Goal: Transaction & Acquisition: Purchase product/service

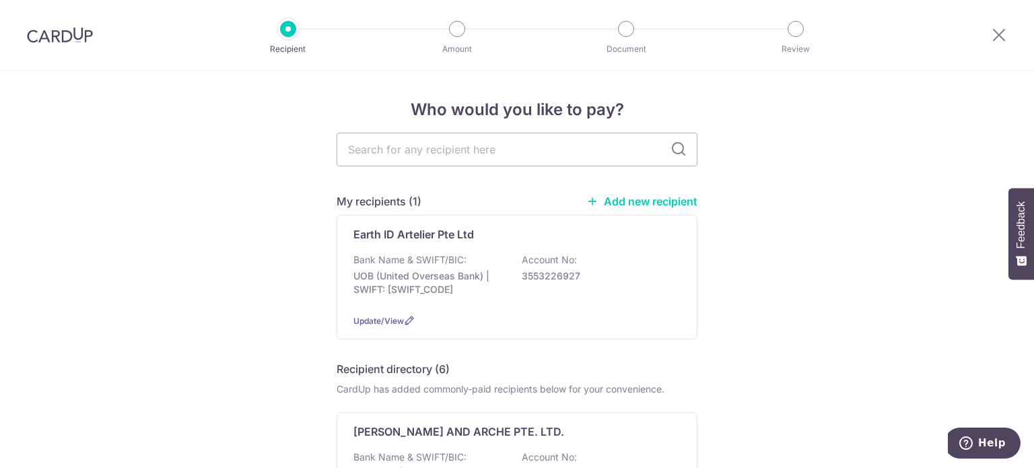
click at [59, 42] on img at bounding box center [60, 35] width 66 height 16
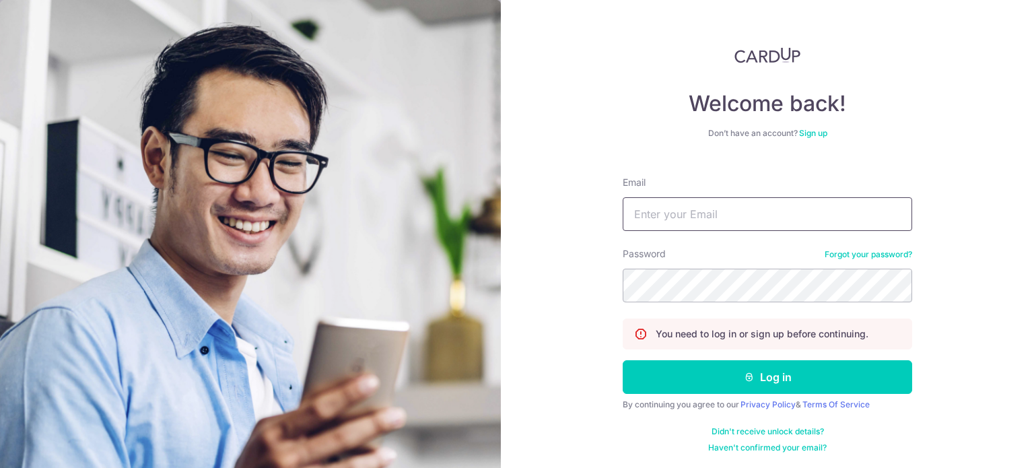
click at [683, 228] on input "Email" at bounding box center [766, 214] width 289 height 34
type input "cheongleong.lai@gmail.com"
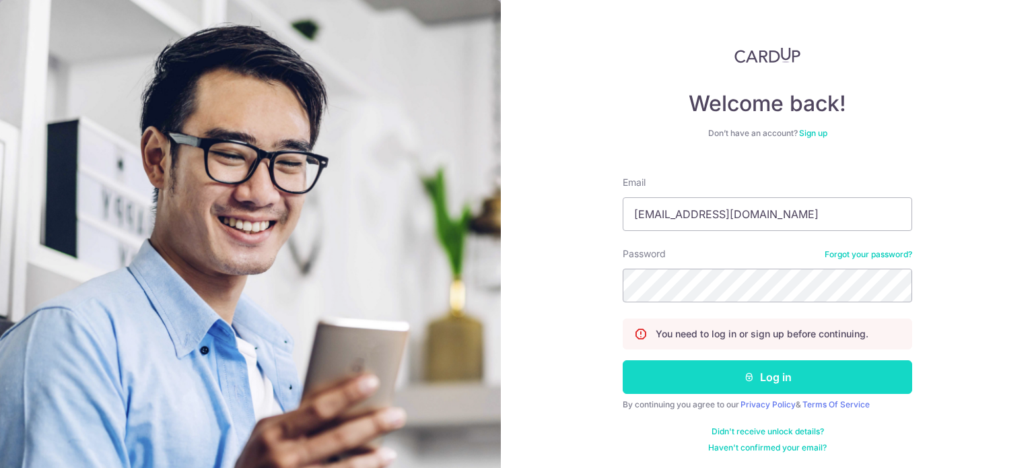
click at [758, 377] on button "Log in" at bounding box center [766, 377] width 289 height 34
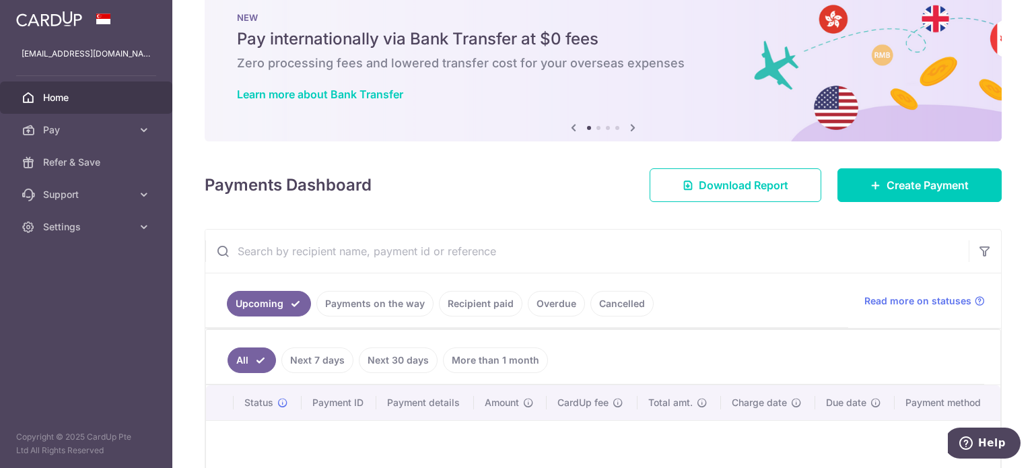
scroll to position [30, 0]
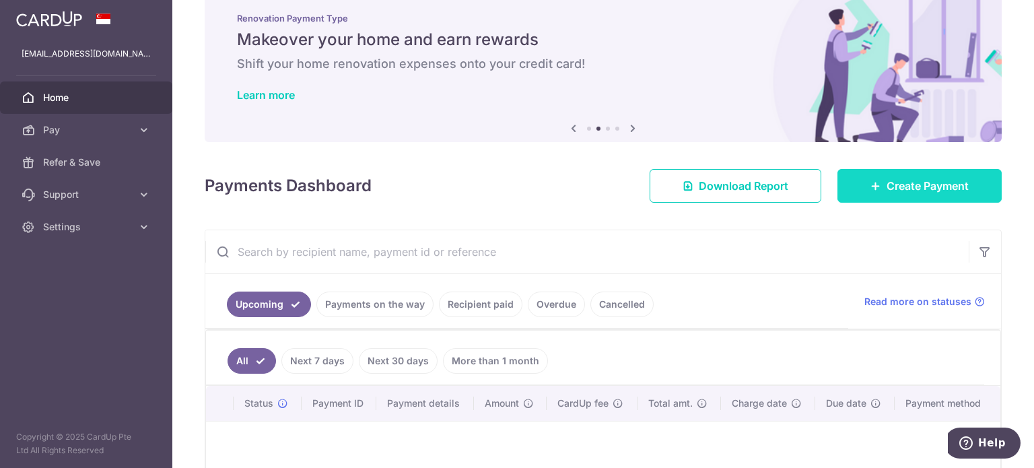
click at [864, 192] on link "Create Payment" at bounding box center [919, 186] width 164 height 34
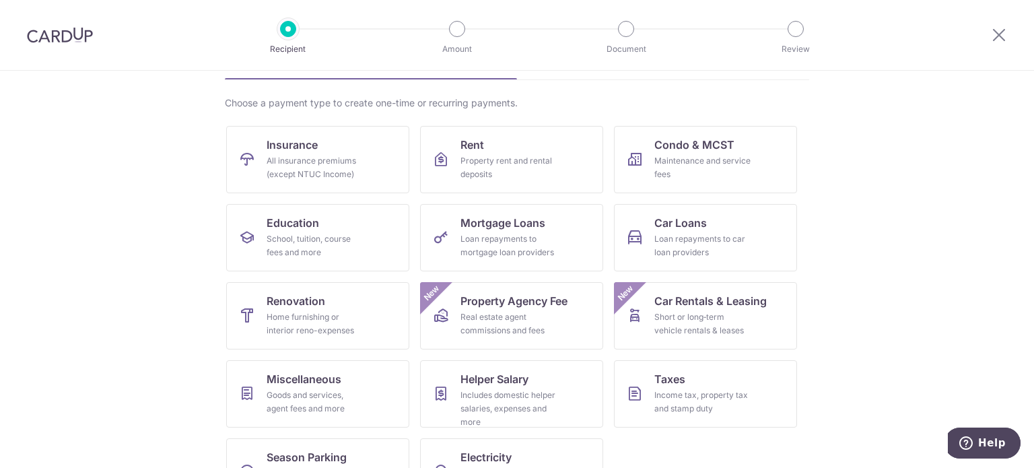
scroll to position [134, 0]
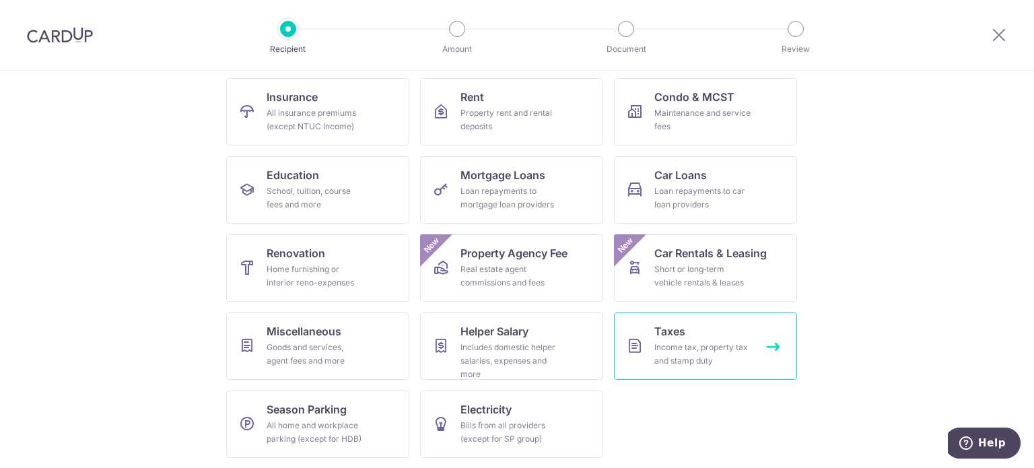
click at [695, 339] on link "Taxes Income tax, property tax and stamp duty" at bounding box center [705, 345] width 183 height 67
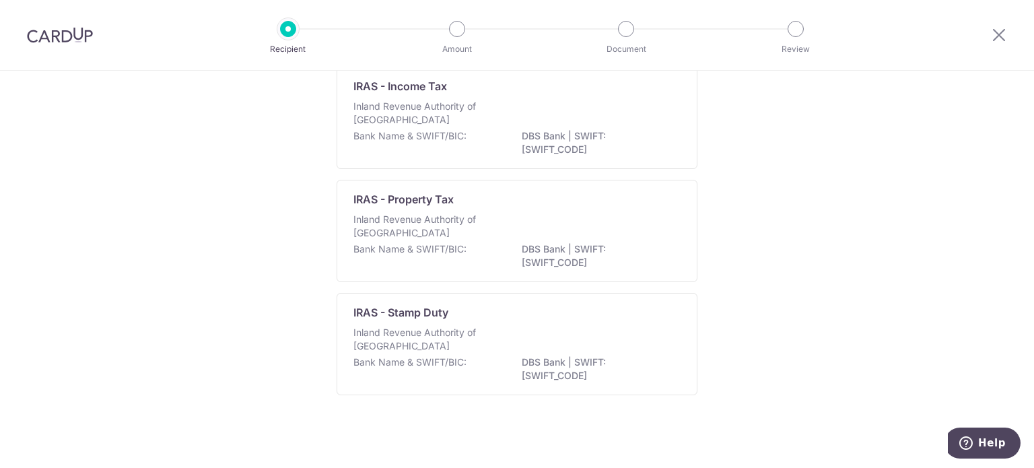
scroll to position [116, 0]
click at [482, 223] on p "Inland Revenue Authority of Singapore" at bounding box center [424, 226] width 143 height 27
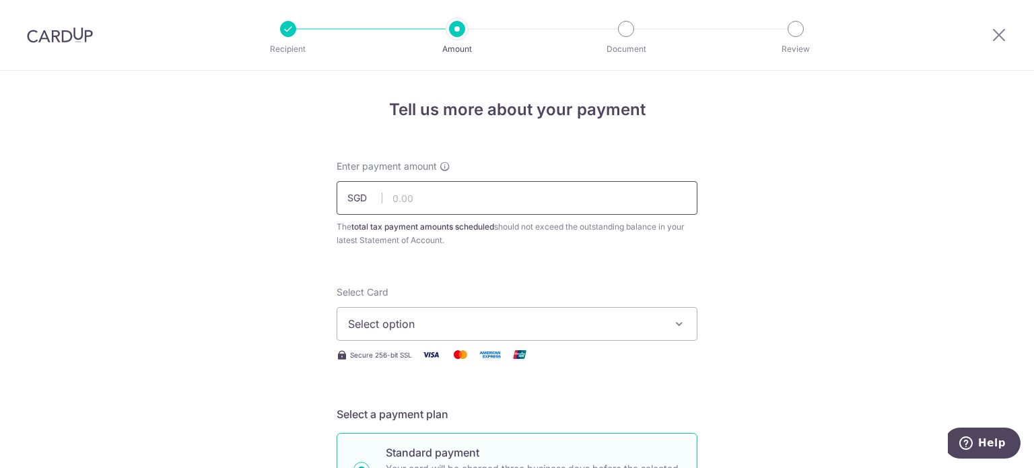
click at [443, 199] on input "text" at bounding box center [516, 198] width 361 height 34
type input "67.66"
click at [571, 341] on div "Select Card Select option Add credit card Your Cards **** 6130 Secure 256-bit S…" at bounding box center [516, 323] width 361 height 77
click at [591, 324] on span "Select option" at bounding box center [505, 324] width 314 height 16
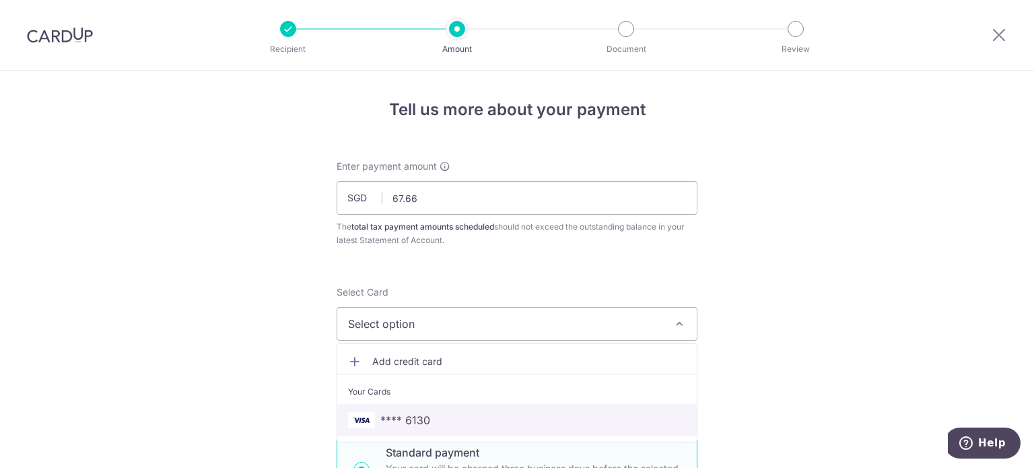
click at [553, 421] on span "**** 6130" at bounding box center [517, 420] width 338 height 16
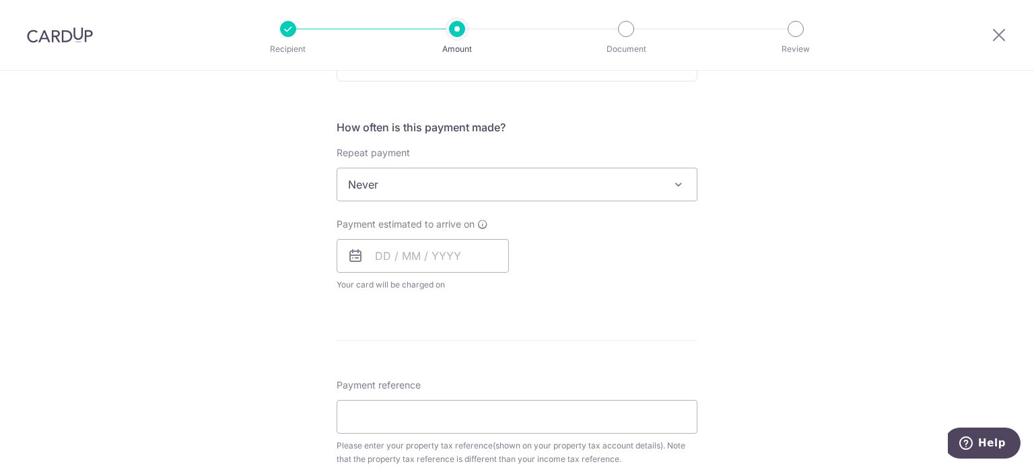
scroll to position [506, 0]
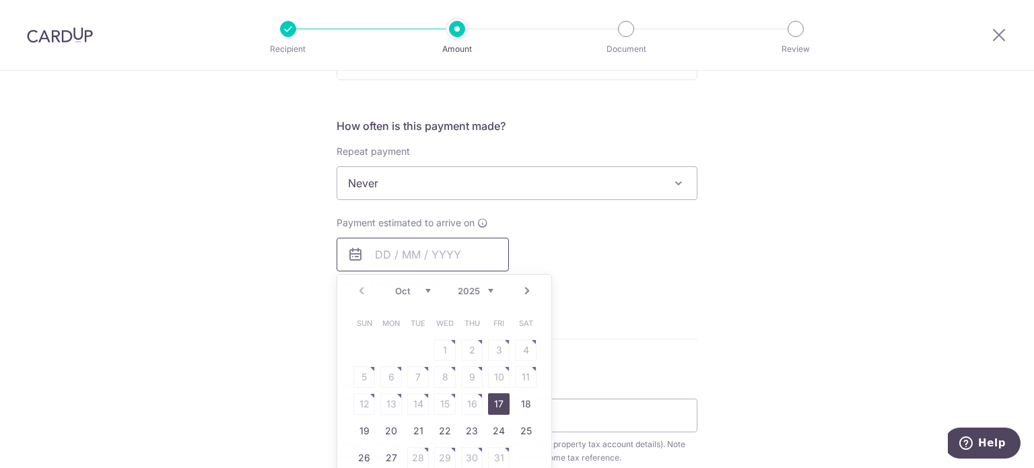
click at [409, 259] on input "text" at bounding box center [422, 255] width 172 height 34
click at [248, 316] on div "Tell us more about your payment Enter payment amount SGD 67.66 67.66 The total …" at bounding box center [517, 217] width 1034 height 1305
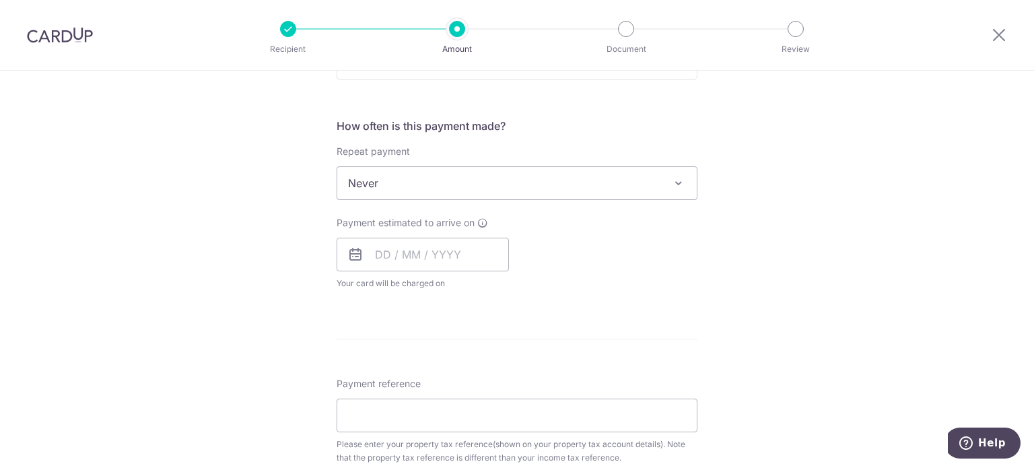
scroll to position [622, 0]
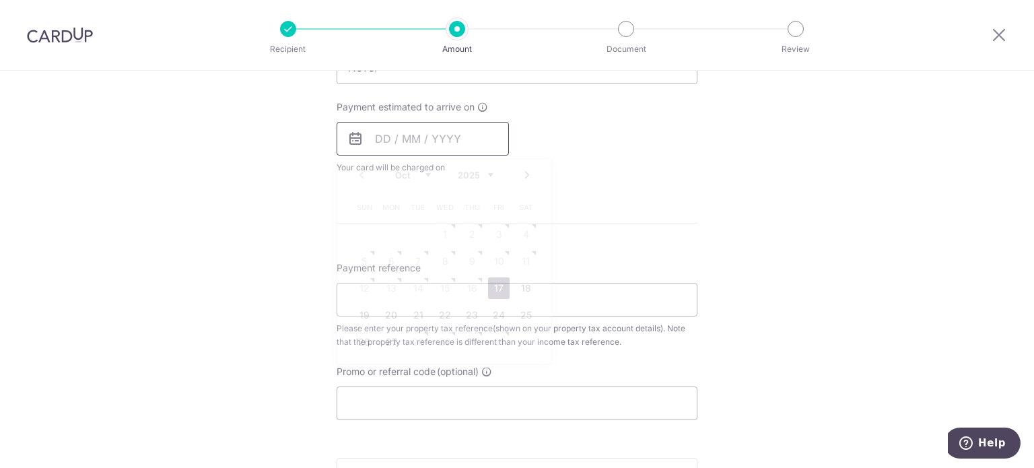
click at [371, 137] on input "text" at bounding box center [422, 139] width 172 height 34
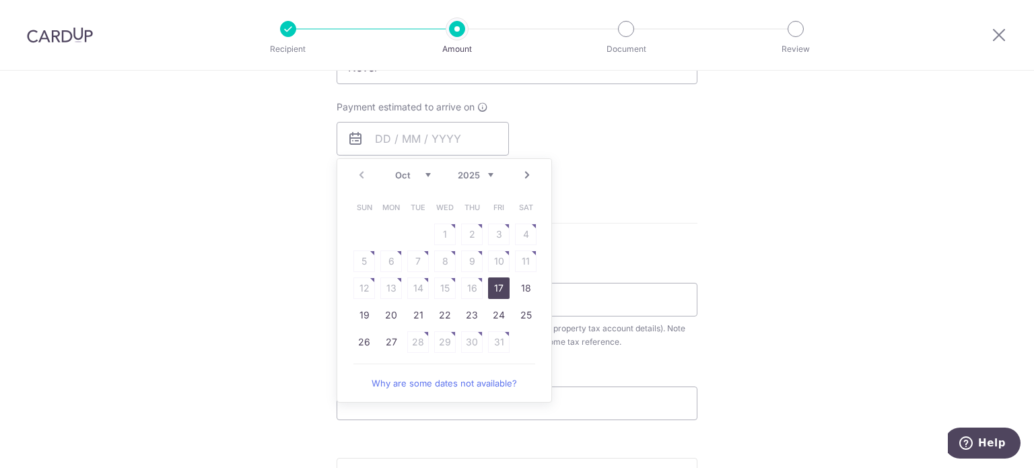
click at [493, 282] on link "17" at bounding box center [499, 288] width 22 height 22
type input "17/10/2025"
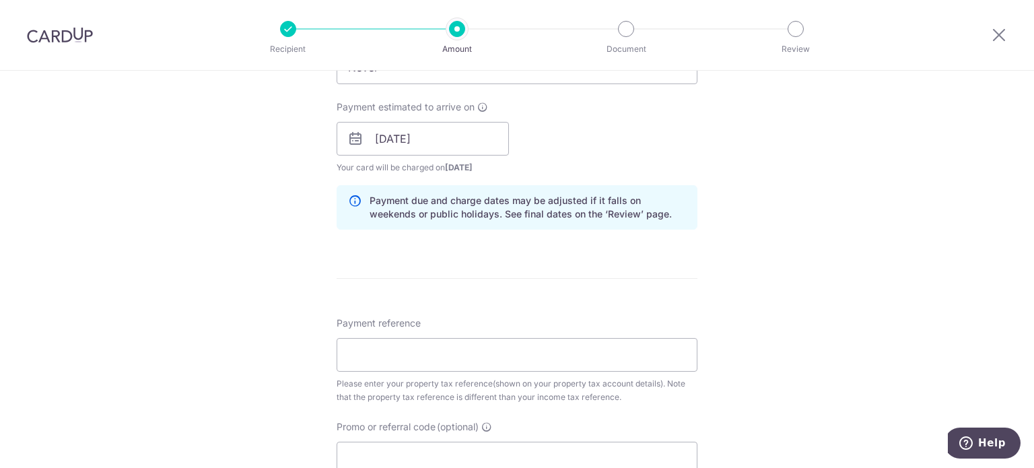
click at [816, 247] on div "Tell us more about your payment Enter payment amount SGD 67.66 67.66 The total …" at bounding box center [517, 129] width 1034 height 1360
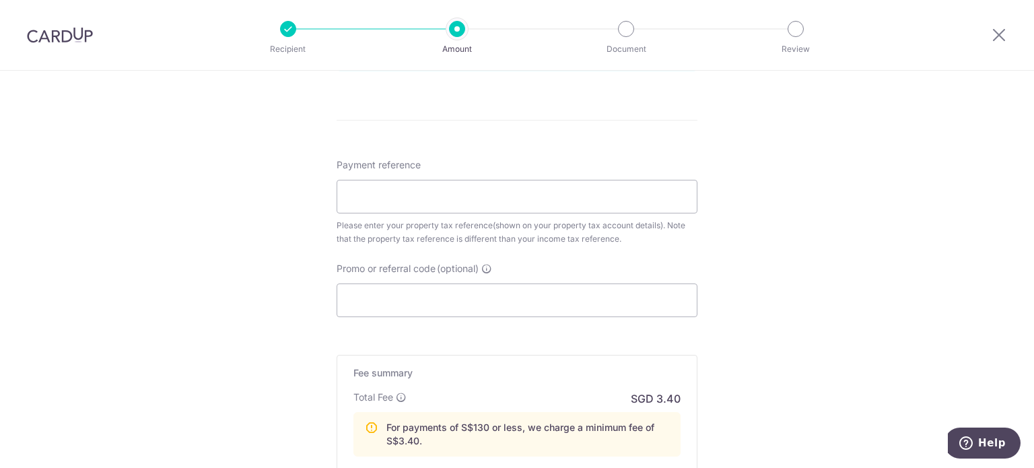
scroll to position [781, 0]
click at [503, 200] on input "Payment reference" at bounding box center [516, 196] width 361 height 34
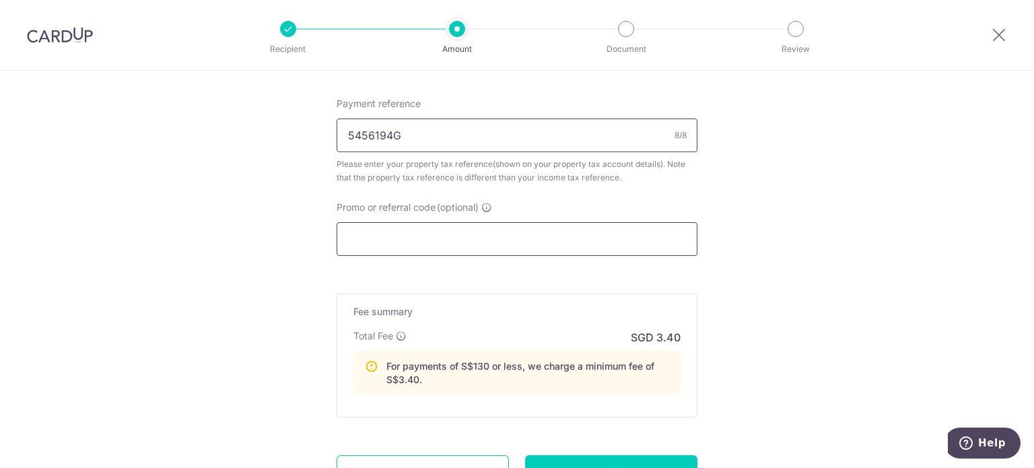
type input "5456194G"
click at [432, 239] on input "Promo or referral code (optional)" at bounding box center [516, 239] width 361 height 34
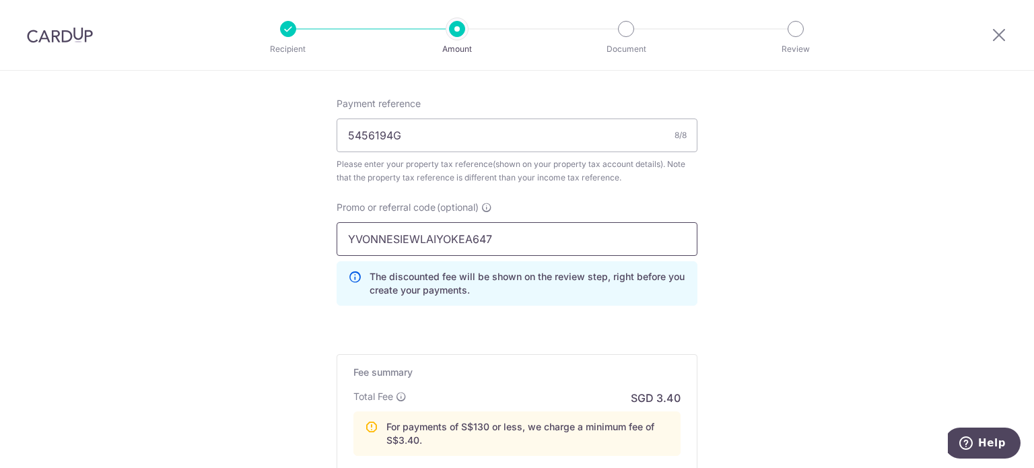
type input "YVONNESIEWLAIYOKEA647"
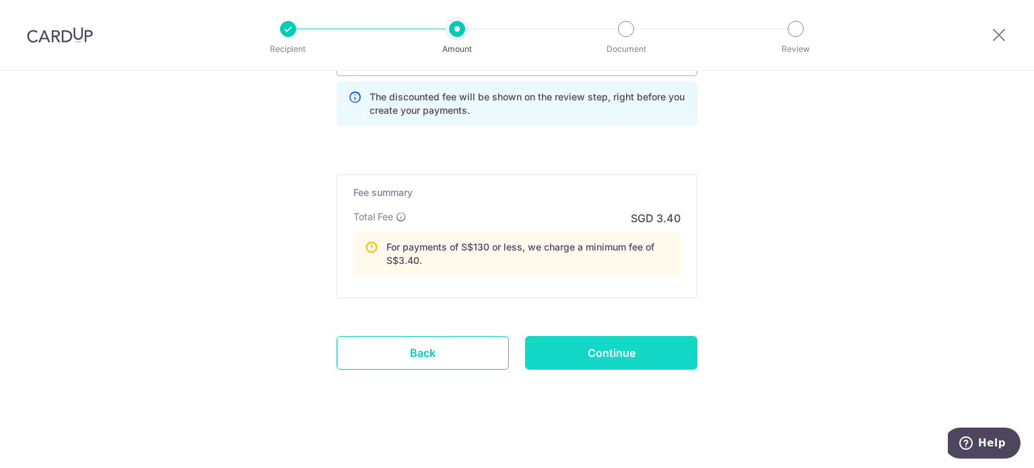
click at [602, 349] on input "Continue" at bounding box center [611, 353] width 172 height 34
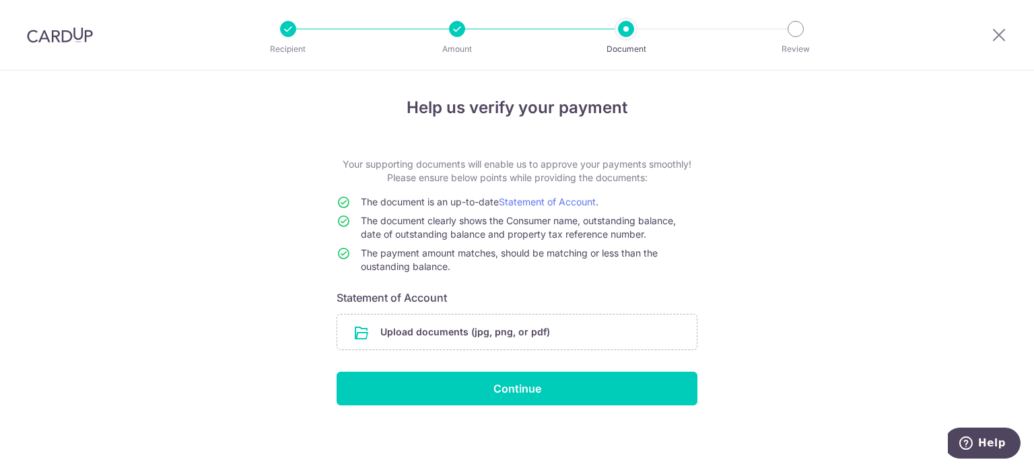
scroll to position [2, 0]
